Goal: Task Accomplishment & Management: Manage account settings

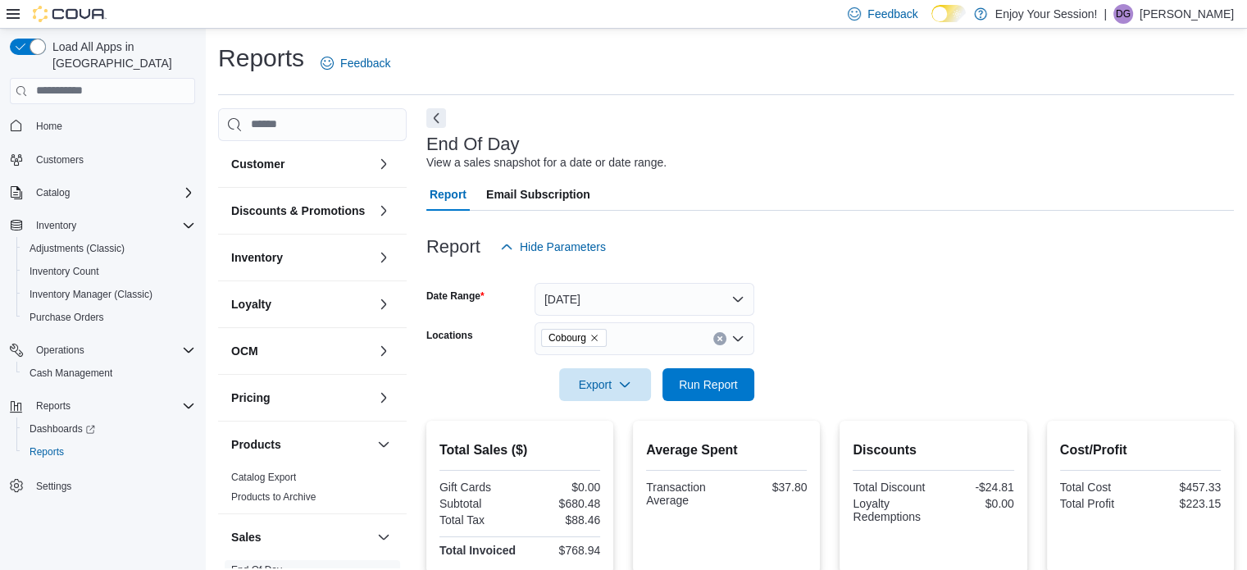
click at [1178, 14] on p "Darian Grimes" at bounding box center [1186, 14] width 94 height 20
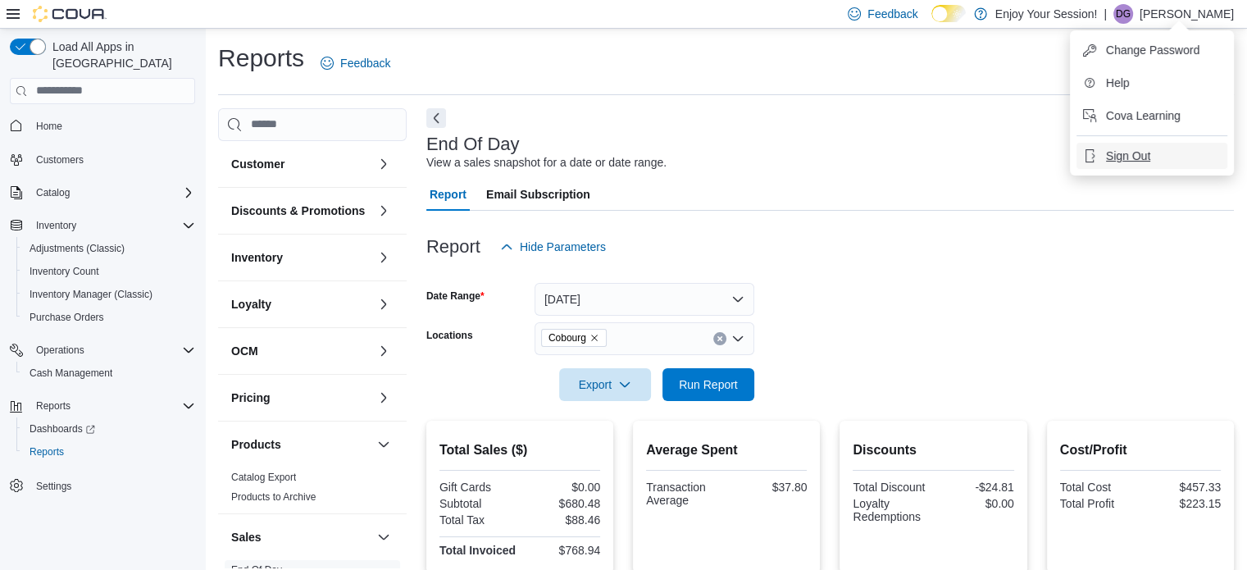
click at [1142, 151] on span "Sign Out" at bounding box center [1128, 156] width 44 height 16
